Goal: Task Accomplishment & Management: Complete application form

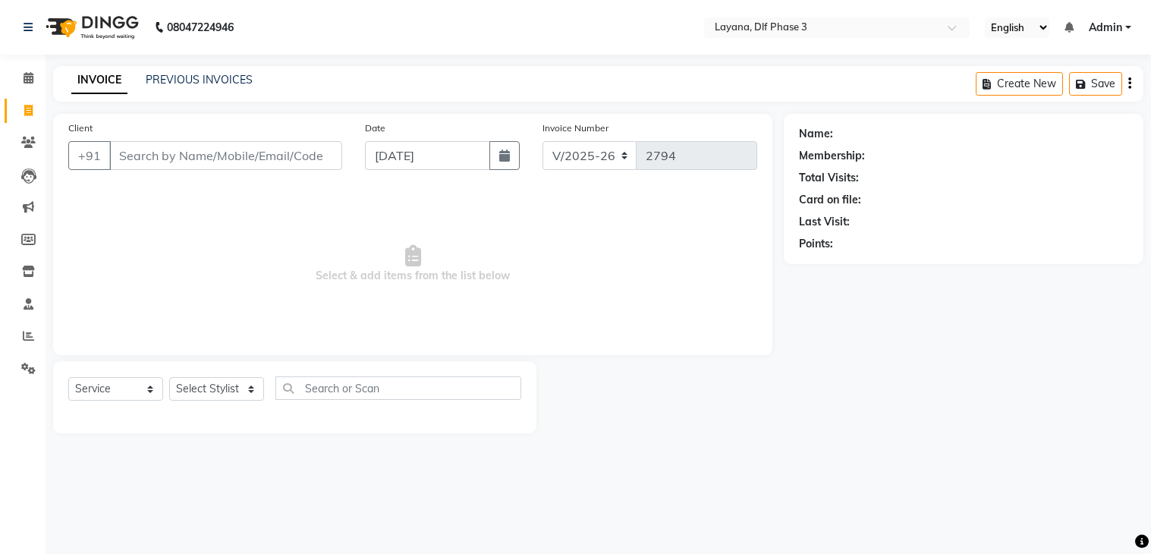
select select "6973"
select select "service"
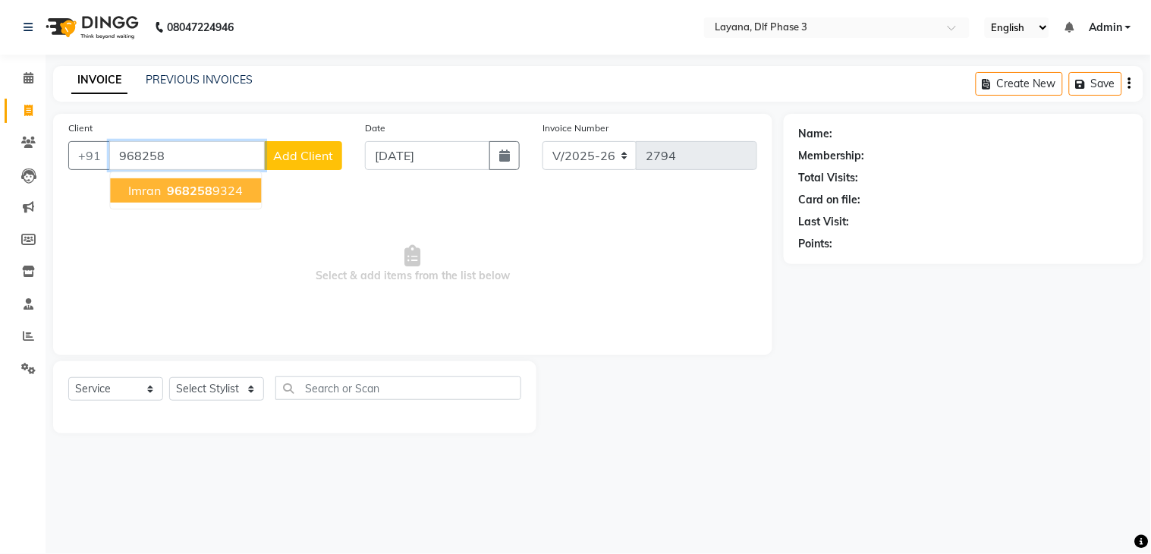
drag, startPoint x: 209, startPoint y: 183, endPoint x: 198, endPoint y: 180, distance: 11.8
click at [198, 180] on button "imran 968258 9324" at bounding box center [185, 190] width 151 height 24
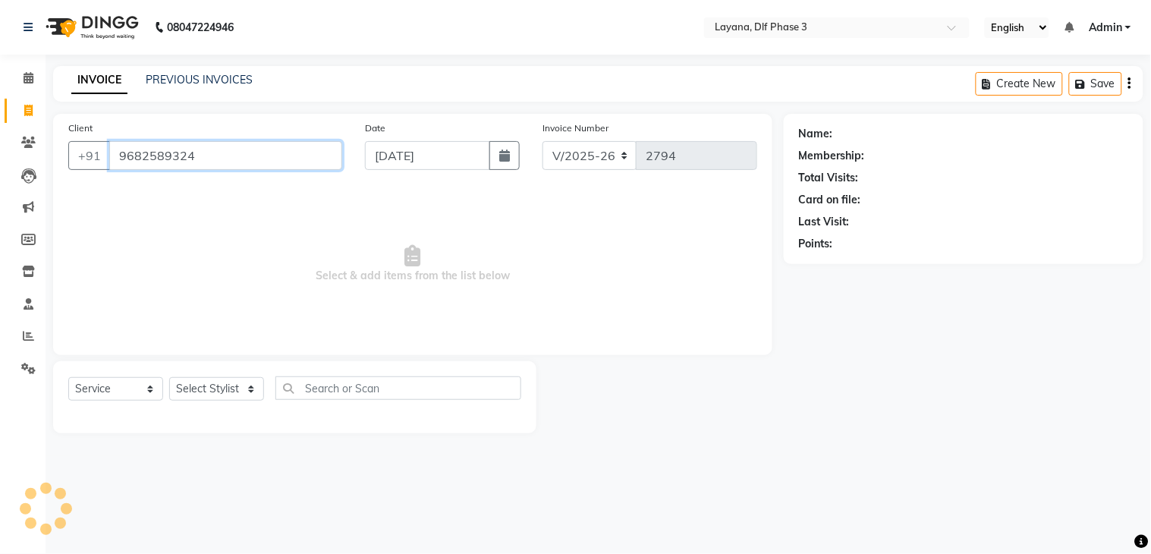
type input "9682589324"
click at [198, 180] on div "Client [PHONE_NUMBER]" at bounding box center [205, 151] width 297 height 62
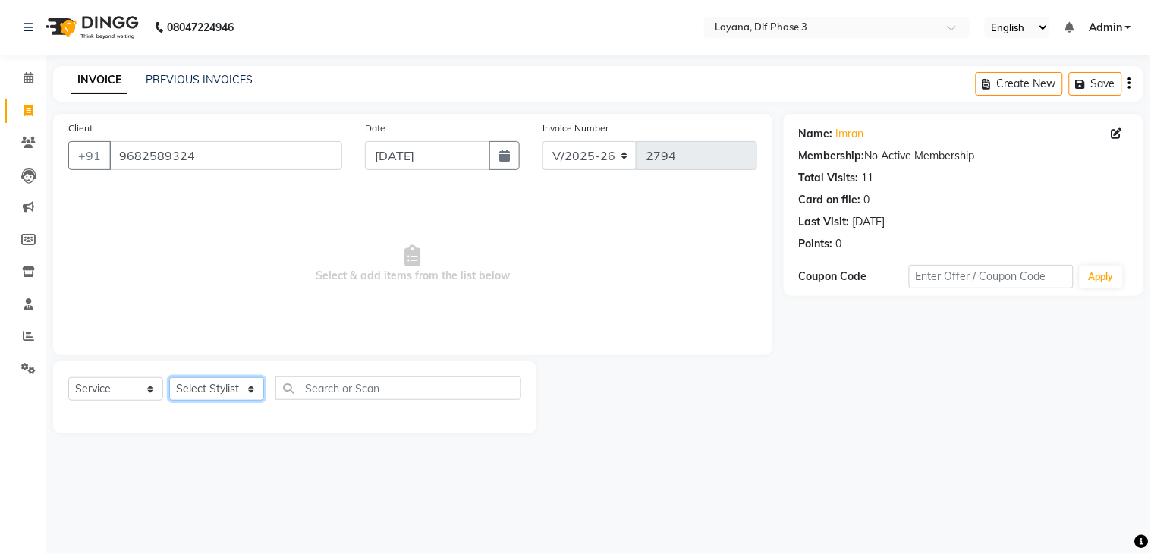
click at [241, 397] on select "Select Stylist Aakhil Attul [PERSON_NAME] [PERSON_NAME][DATE] [PERSON_NAME] [PE…" at bounding box center [216, 389] width 95 height 24
select select "86266"
click at [169, 378] on select "Select Stylist Aakhil Attul [PERSON_NAME] [PERSON_NAME][DATE] [PERSON_NAME] [PE…" at bounding box center [216, 389] width 95 height 24
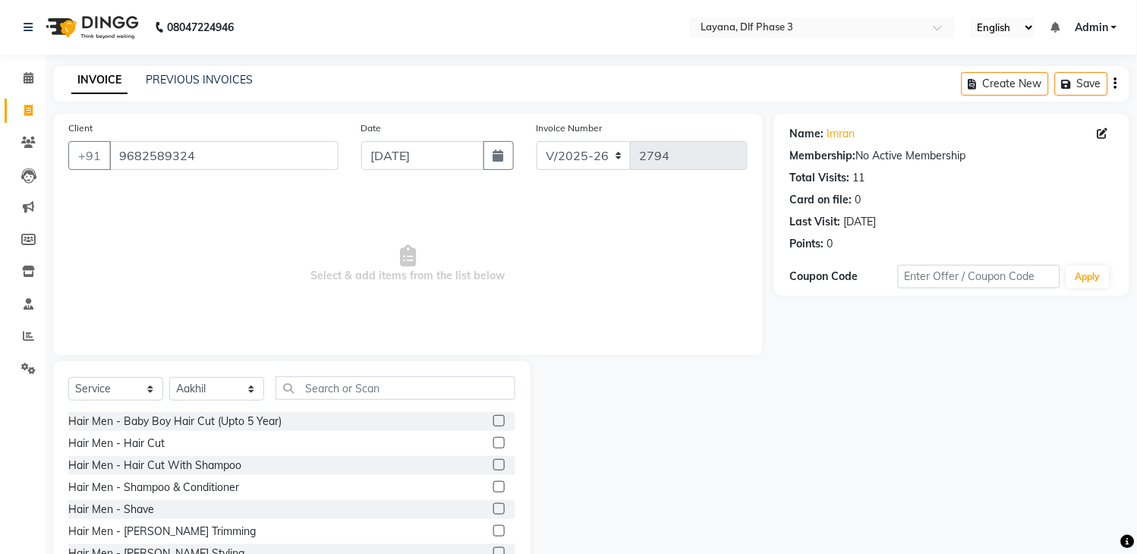
click at [493, 440] on label at bounding box center [498, 442] width 11 height 11
click at [493, 440] on input "checkbox" at bounding box center [498, 444] width 10 height 10
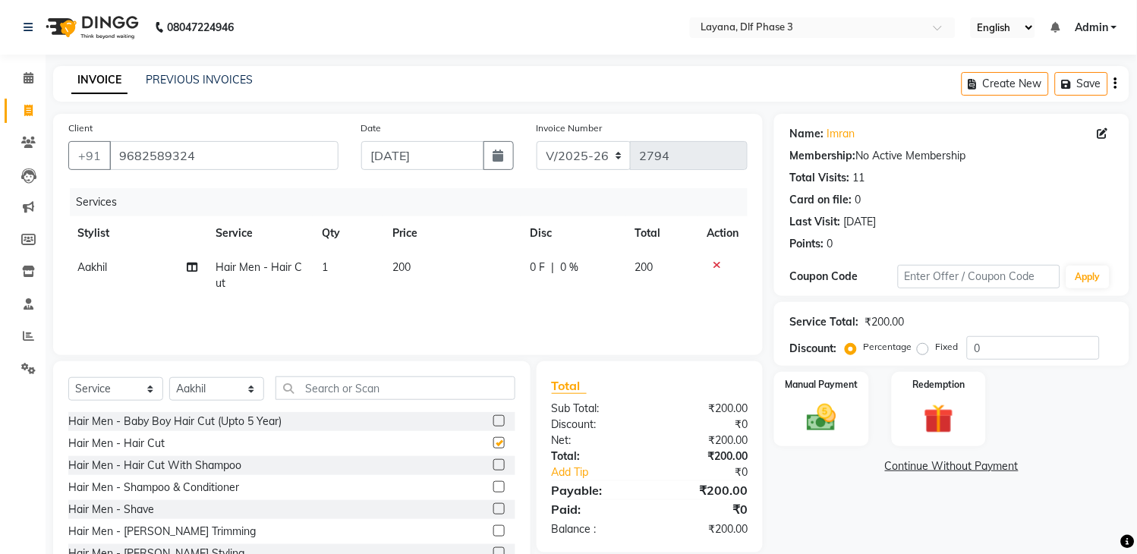
checkbox input "false"
click at [832, 411] on img at bounding box center [822, 419] width 50 height 36
click at [935, 463] on span "UPI" at bounding box center [935, 466] width 24 height 17
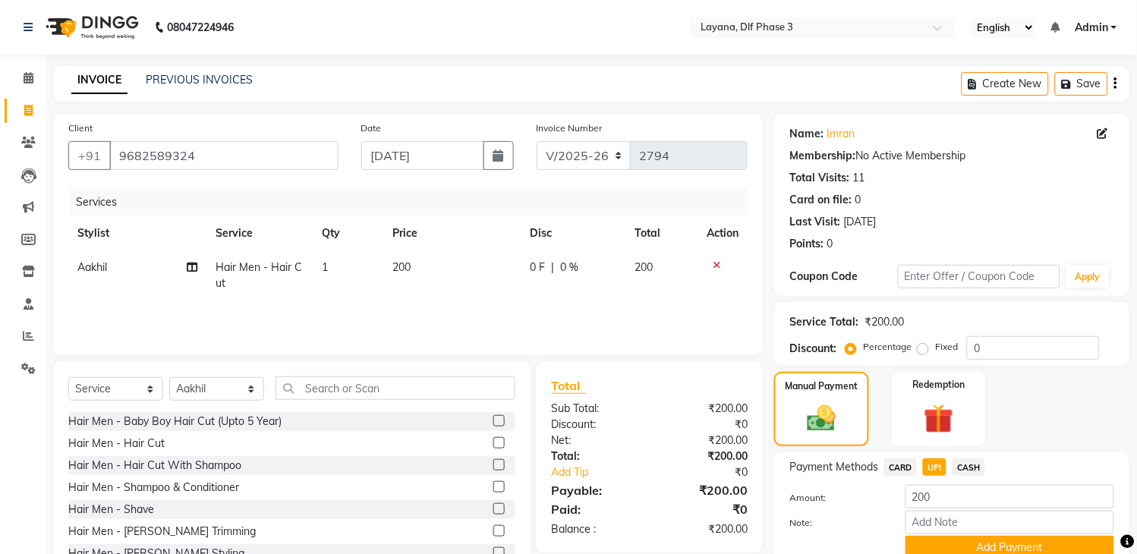
scroll to position [65, 0]
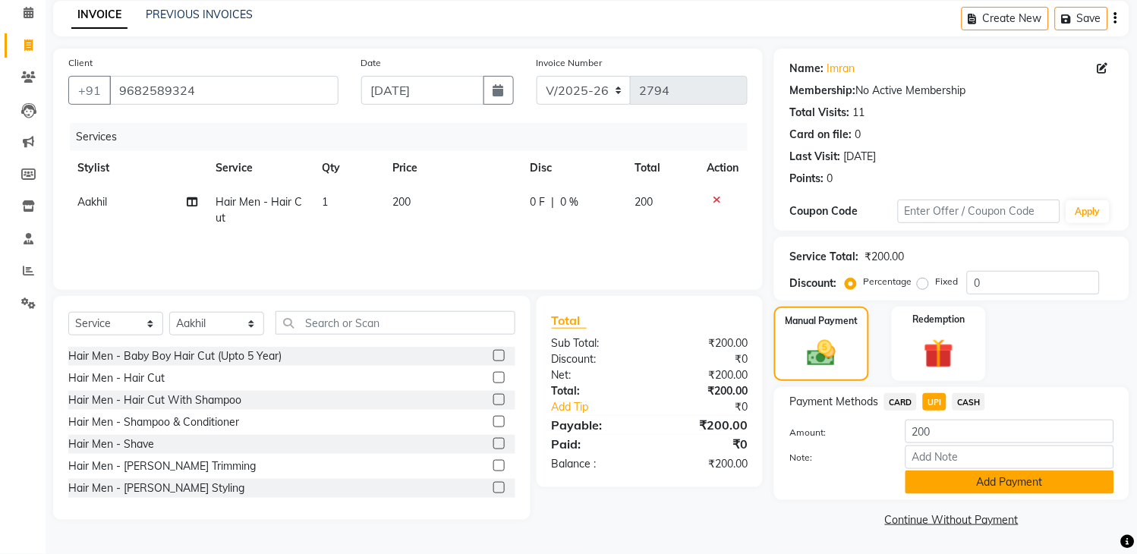
click at [1020, 484] on button "Add Payment" at bounding box center [1009, 482] width 209 height 24
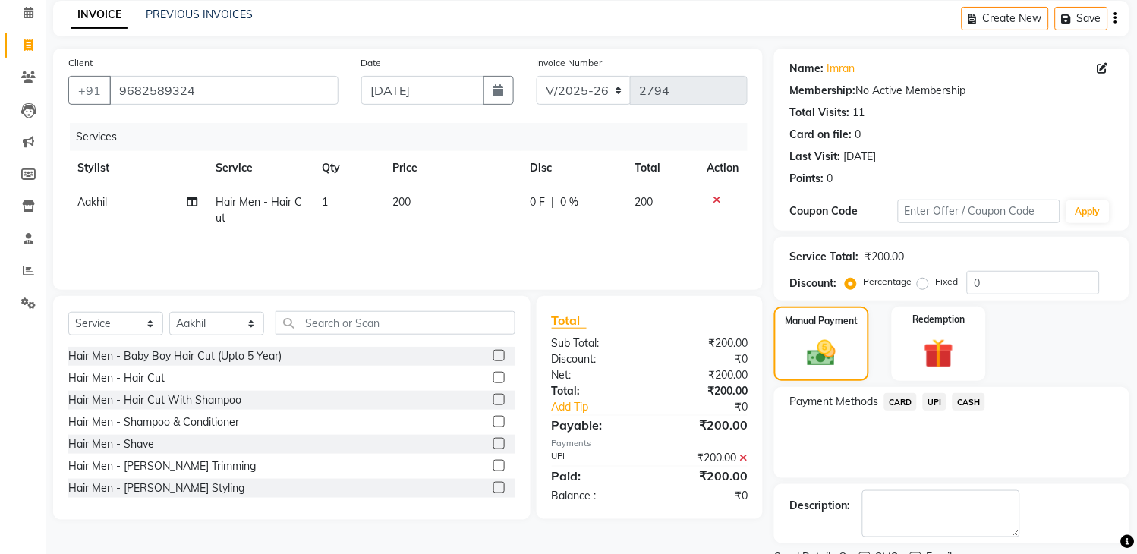
scroll to position [129, 0]
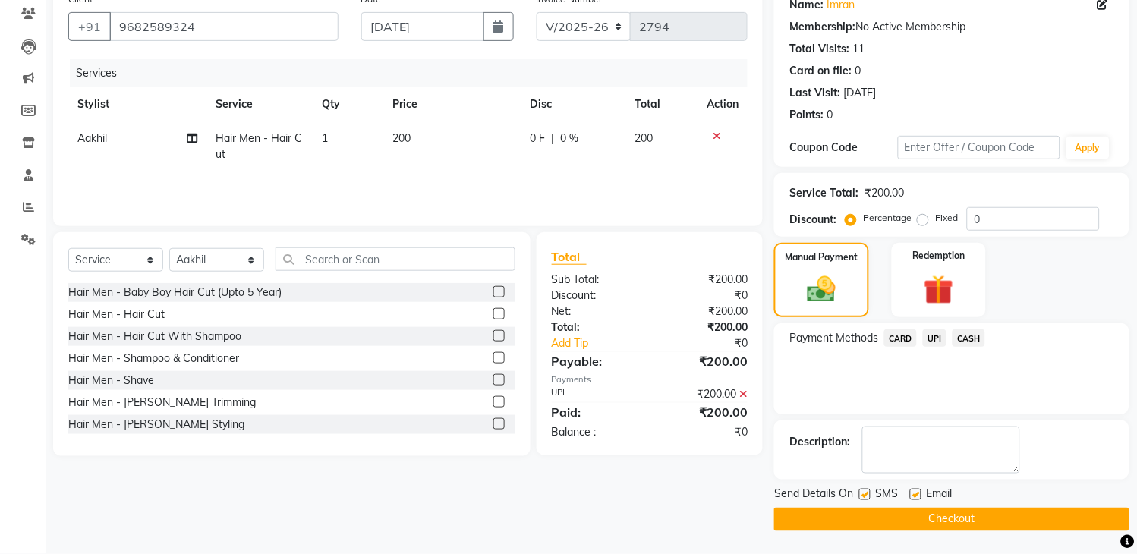
drag, startPoint x: 861, startPoint y: 527, endPoint x: 869, endPoint y: 531, distance: 9.5
click at [860, 527] on button "Checkout" at bounding box center [951, 520] width 355 height 24
